Goal: Find specific page/section: Find specific page/section

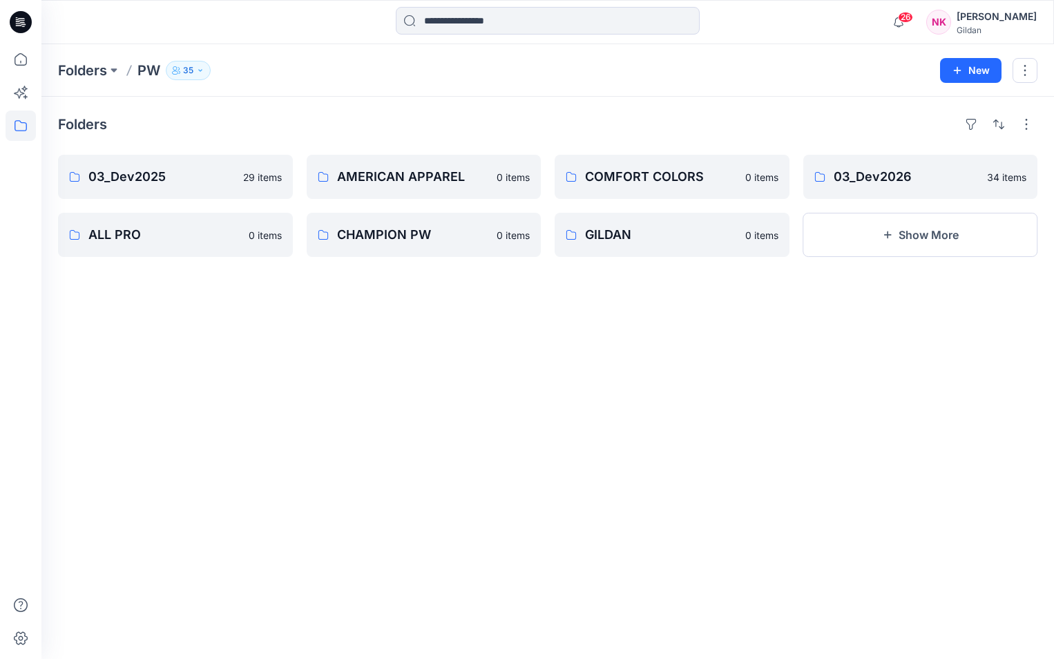
click at [700, 129] on div "Folders" at bounding box center [547, 124] width 979 height 22
click at [797, 407] on div "Folders 03_Dev2025 29 items ALL PRO 0 items AMERICAN APPAREL 0 items CHAMPION P…" at bounding box center [547, 378] width 1012 height 562
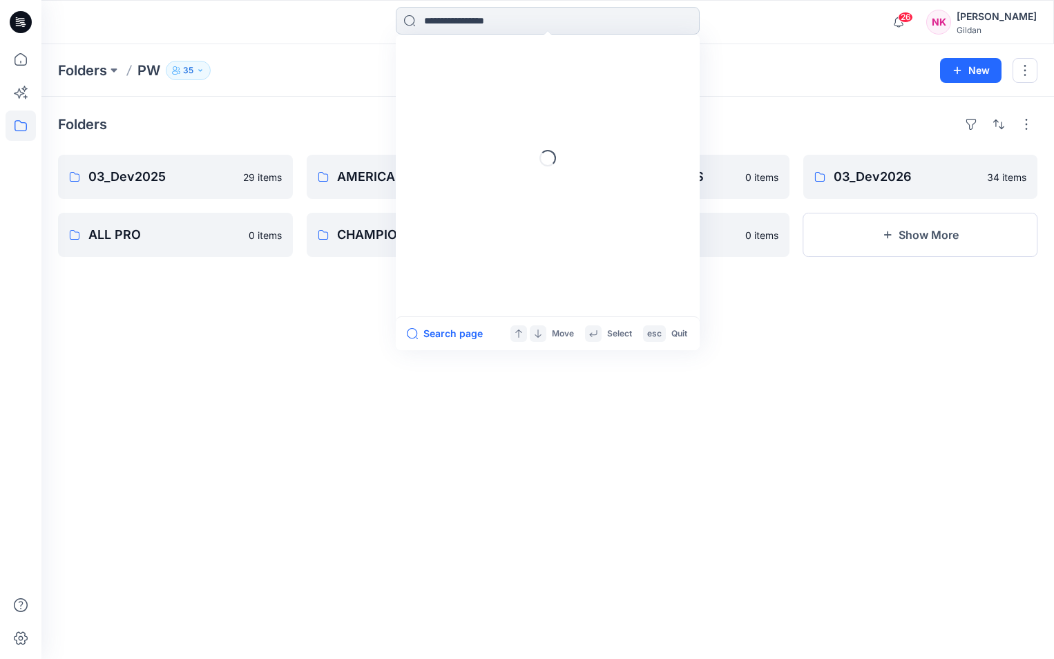
click at [561, 25] on input at bounding box center [548, 21] width 304 height 28
click at [270, 394] on div "Folders 03_Dev2025 29 items ALL PRO 0 items AMERICAN APPAREL 0 items CHAMPION P…" at bounding box center [547, 378] width 1012 height 562
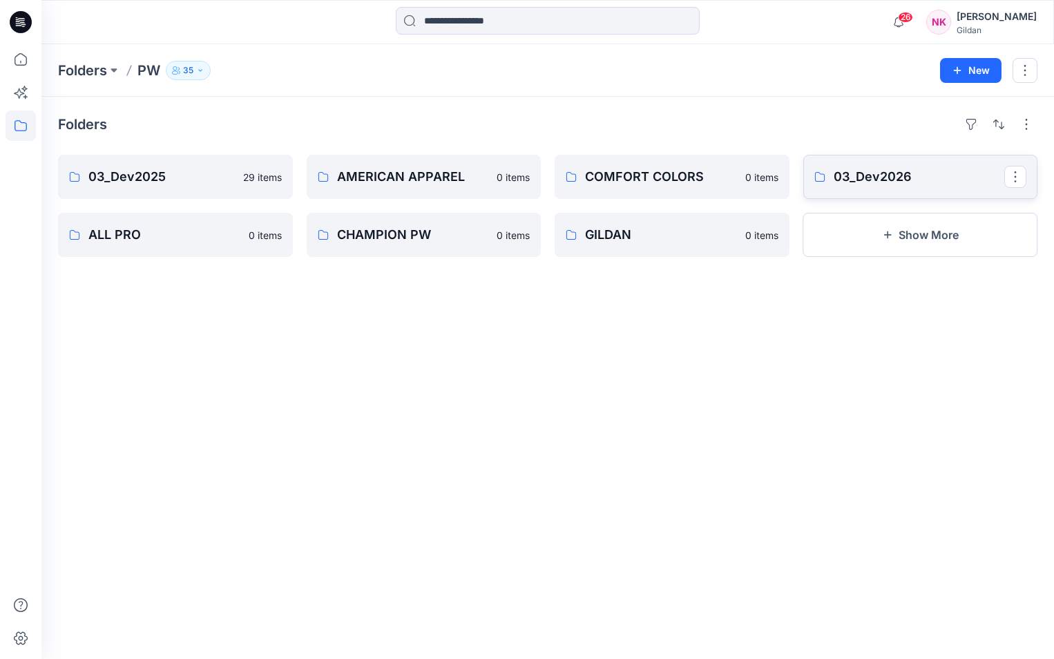
click at [885, 168] on p "03_Dev2026" at bounding box center [918, 176] width 171 height 19
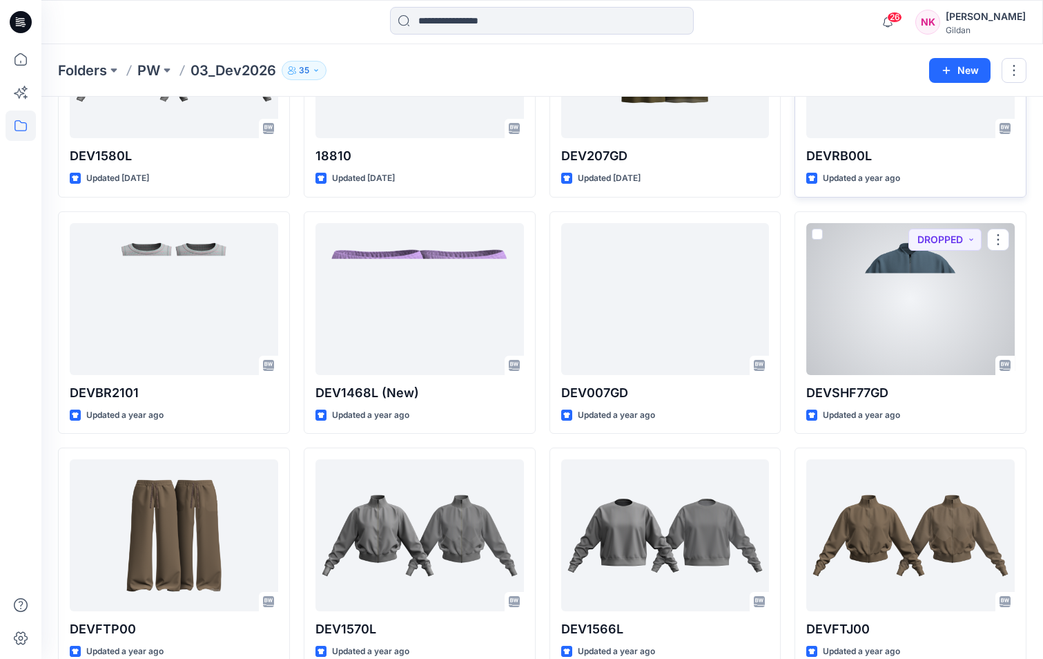
scroll to position [258, 0]
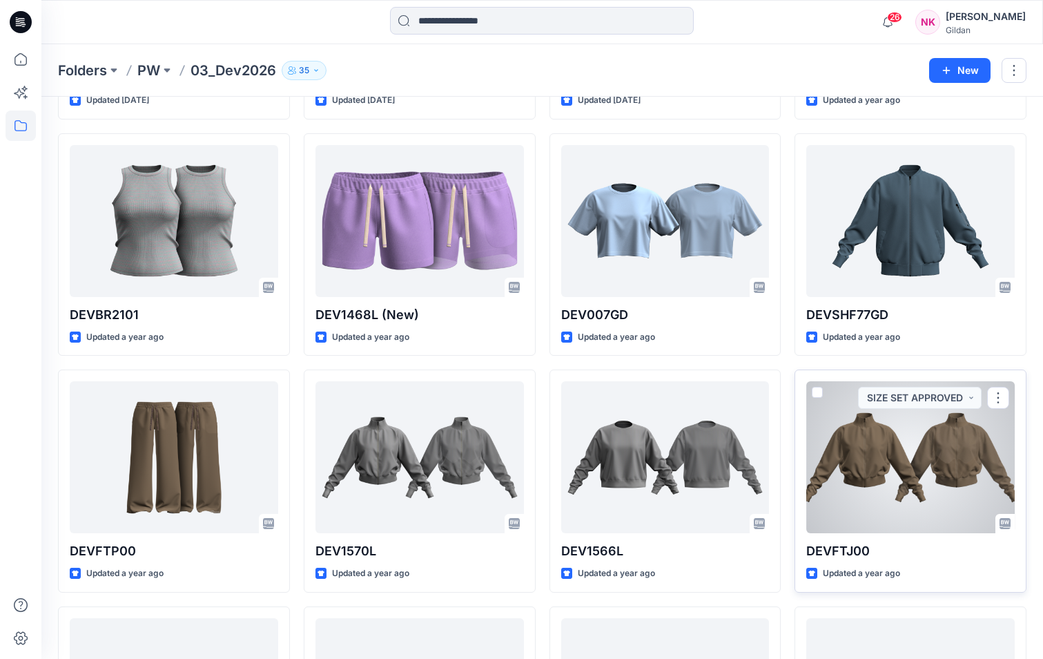
click at [923, 501] on div at bounding box center [911, 457] width 209 height 152
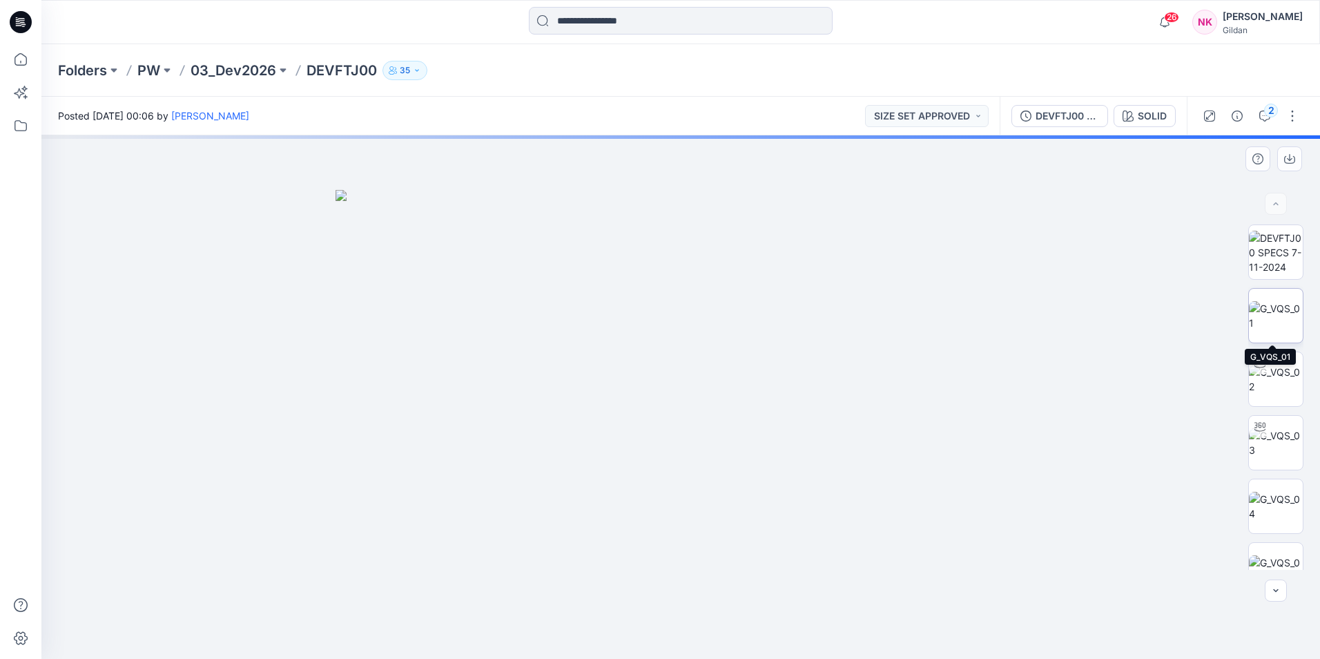
click at [1053, 310] on img at bounding box center [1276, 315] width 54 height 29
click at [1053, 160] on icon "button" at bounding box center [1290, 157] width 6 height 7
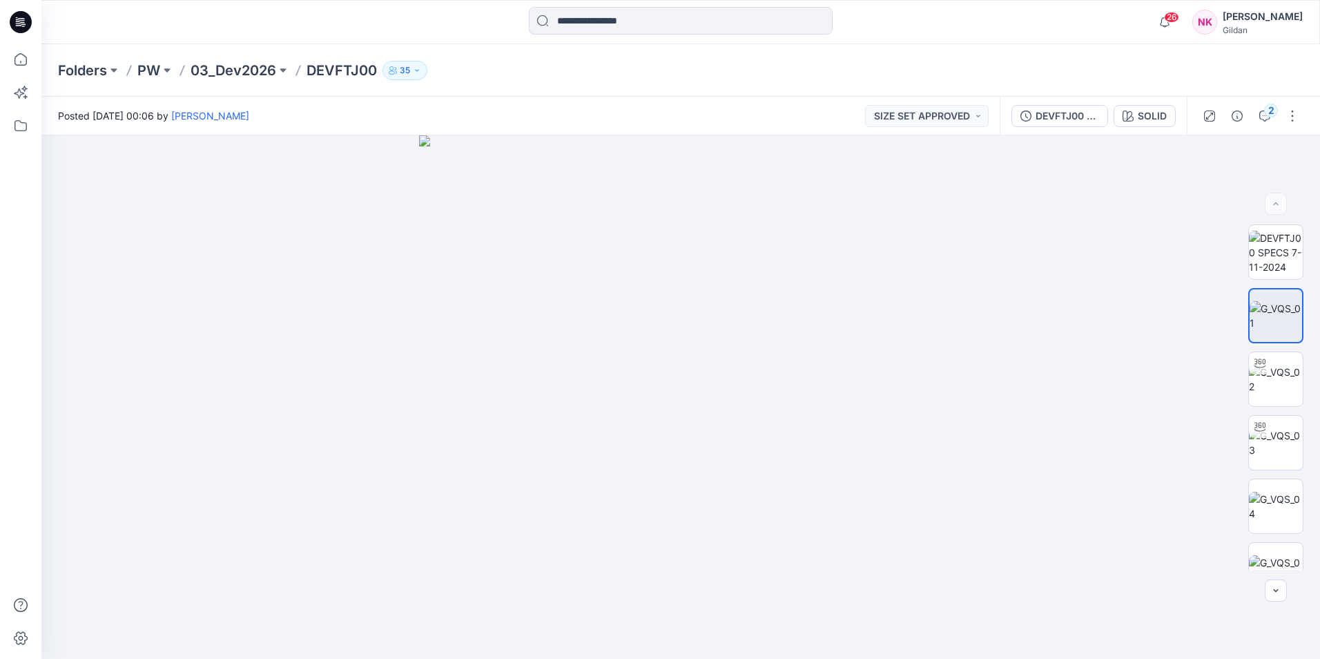
click at [898, 26] on div at bounding box center [680, 22] width 639 height 30
